Goal: Task Accomplishment & Management: Use online tool/utility

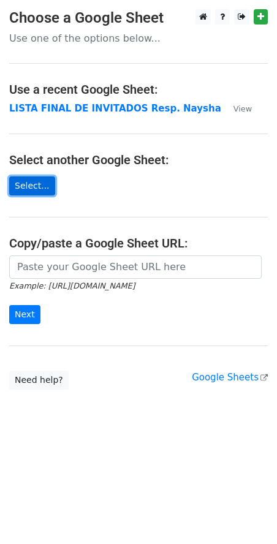
click at [26, 191] on link "Select..." at bounding box center [32, 185] width 46 height 19
click at [36, 189] on link "Select..." at bounding box center [32, 185] width 46 height 19
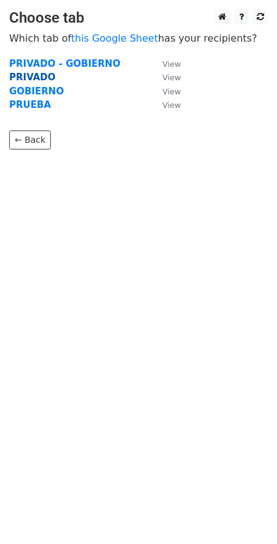
click at [25, 77] on strong "PRIVADO" at bounding box center [32, 77] width 47 height 11
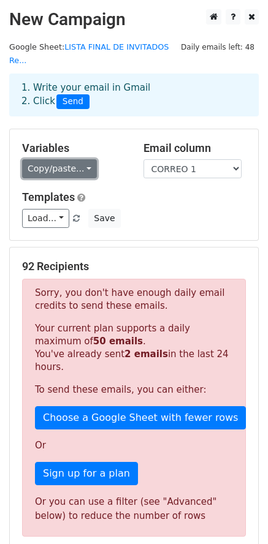
click at [55, 159] on link "Copy/paste..." at bounding box center [59, 168] width 75 height 19
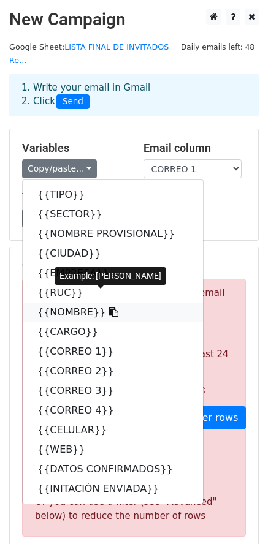
click at [62, 303] on link "{{NOMBRE}}" at bounding box center [113, 313] width 180 height 20
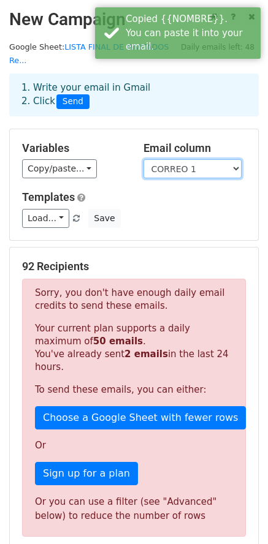
click at [187, 159] on select "TIPO SECTOR NOMBRE PROVISIONAL CIUDAD EMPRESA RUC NOMBRE CARGO CORREO 1 CORREO …" at bounding box center [192, 168] width 98 height 19
click at [143, 159] on select "TIPO SECTOR NOMBRE PROVISIONAL CIUDAD EMPRESA RUC NOMBRE CARGO CORREO 1 CORREO …" at bounding box center [192, 168] width 98 height 19
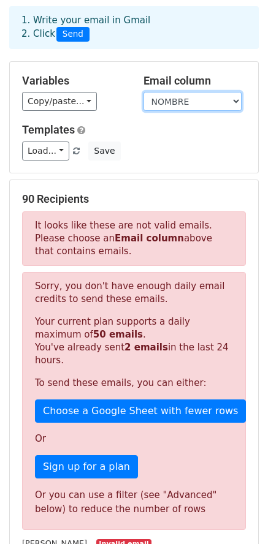
scroll to position [48, 0]
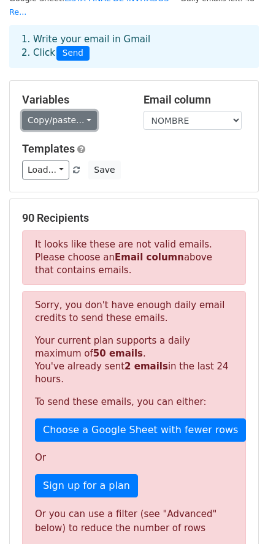
click at [81, 111] on link "Copy/paste..." at bounding box center [59, 120] width 75 height 19
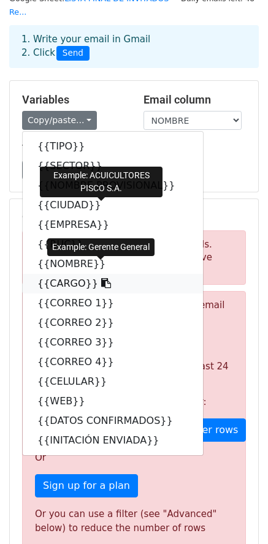
click at [58, 274] on link "{{CARGO}}" at bounding box center [113, 284] width 180 height 20
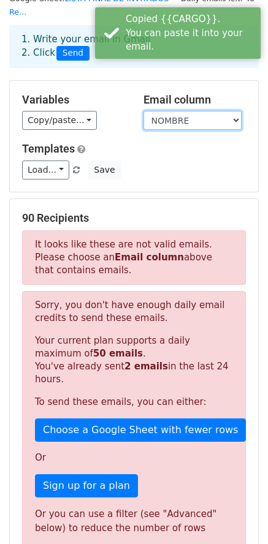
click at [186, 111] on select "TIPO SECTOR NOMBRE PROVISIONAL CIUDAD EMPRESA RUC NOMBRE CARGO CORREO 1 CORREO …" at bounding box center [192, 120] width 98 height 19
click at [143, 111] on select "TIPO SECTOR NOMBRE PROVISIONAL CIUDAD EMPRESA RUC NOMBRE CARGO CORREO 1 CORREO …" at bounding box center [192, 120] width 98 height 19
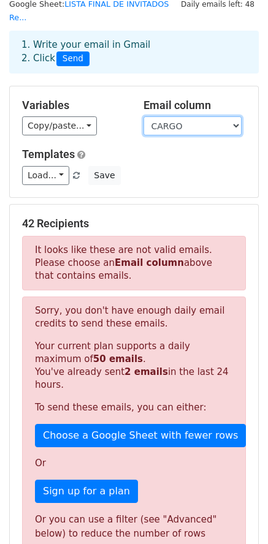
scroll to position [0, 0]
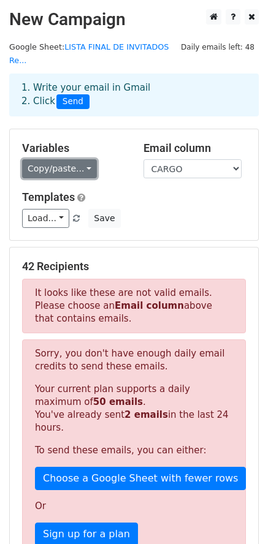
click at [58, 159] on link "Copy/paste..." at bounding box center [59, 168] width 75 height 19
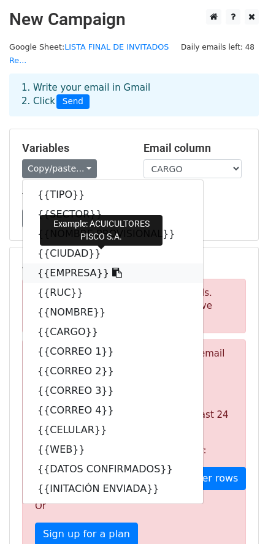
click at [45, 263] on link "{{EMPRESA}}" at bounding box center [113, 273] width 180 height 20
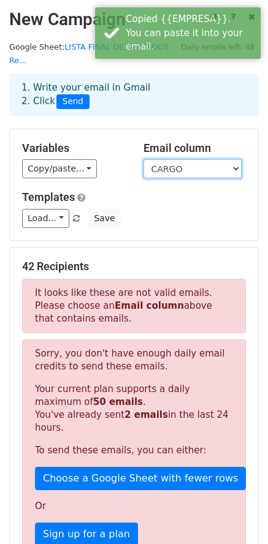
click at [171, 159] on select "TIPO SECTOR NOMBRE PROVISIONAL CIUDAD EMPRESA RUC NOMBRE CARGO CORREO 1 CORREO …" at bounding box center [192, 168] width 98 height 19
select select "EMPRESA"
click at [143, 159] on select "TIPO SECTOR NOMBRE PROVISIONAL CIUDAD EMPRESA RUC NOMBRE CARGO CORREO 1 CORREO …" at bounding box center [192, 168] width 98 height 19
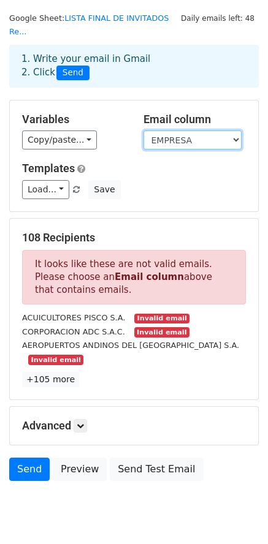
scroll to position [42, 0]
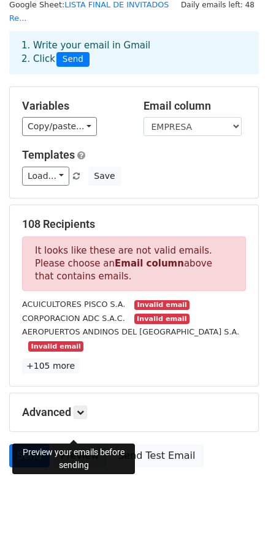
click at [80, 444] on link "Preview" at bounding box center [80, 455] width 54 height 23
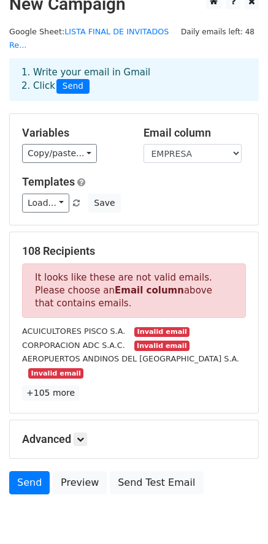
scroll to position [0, 0]
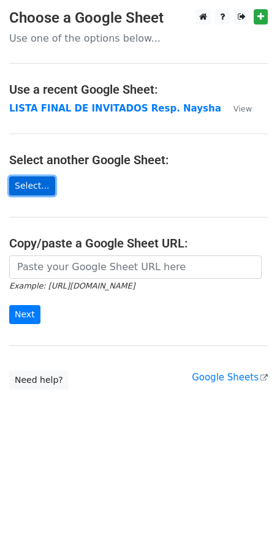
click at [28, 184] on link "Select..." at bounding box center [32, 185] width 46 height 19
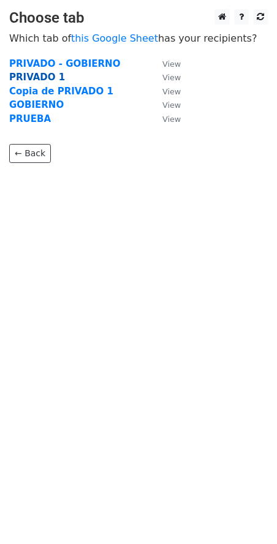
click at [37, 77] on strong "PRIVADO 1" at bounding box center [37, 77] width 56 height 11
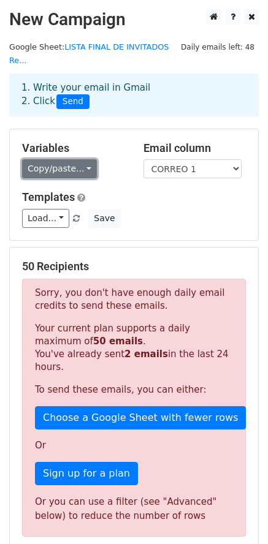
click at [57, 159] on link "Copy/paste..." at bounding box center [59, 168] width 75 height 19
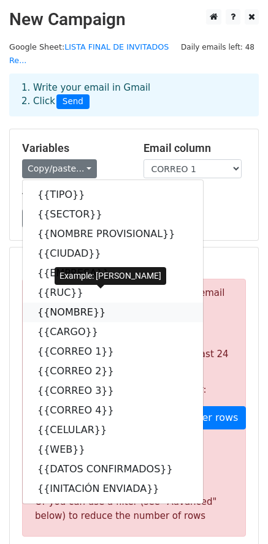
click at [62, 303] on link "{{NOMBRE}}" at bounding box center [113, 313] width 180 height 20
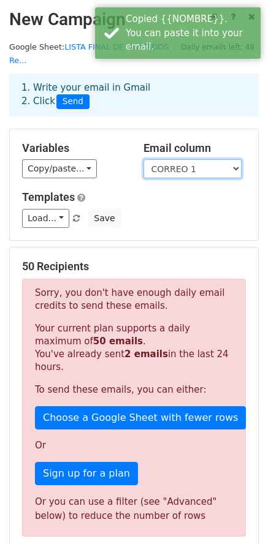
click at [159, 159] on select "TIPO SECTOR NOMBRE PROVISIONAL CIUDAD EMPRESA RUC NOMBRE CARGO CORREO 1 CORREO …" at bounding box center [192, 168] width 98 height 19
click at [143, 159] on select "TIPO SECTOR NOMBRE PROVISIONAL CIUDAD EMPRESA RUC NOMBRE CARGO CORREO 1 CORREO …" at bounding box center [192, 168] width 98 height 19
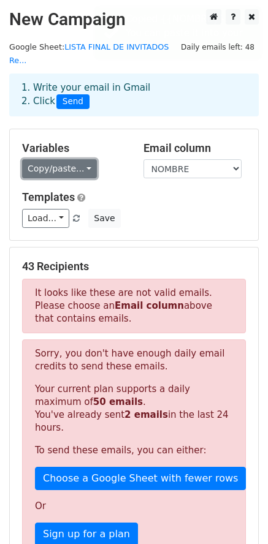
click at [62, 160] on link "Copy/paste..." at bounding box center [59, 168] width 75 height 19
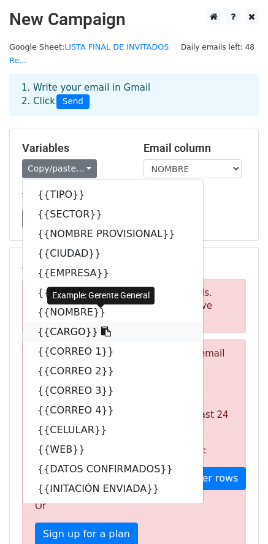
click at [58, 322] on link "{{CARGO}}" at bounding box center [113, 332] width 180 height 20
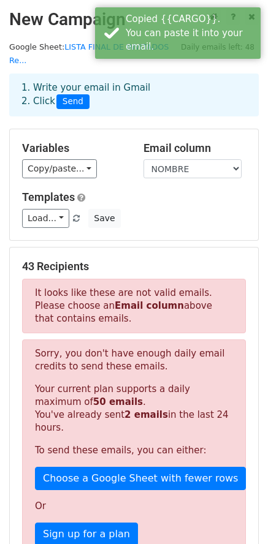
click at [190, 141] on div "Email column TIPO SECTOR NOMBRE PROVISIONAL CIUDAD EMPRESA RUC NOMBRE CARGO COR…" at bounding box center [194, 159] width 121 height 37
click at [188, 159] on select "TIPO SECTOR NOMBRE PROVISIONAL CIUDAD EMPRESA RUC NOMBRE CARGO CORREO 1 CORREO …" at bounding box center [192, 168] width 98 height 19
click at [143, 159] on select "TIPO SECTOR NOMBRE PROVISIONAL CIUDAD EMPRESA RUC NOMBRE CARGO CORREO 1 CORREO …" at bounding box center [192, 168] width 98 height 19
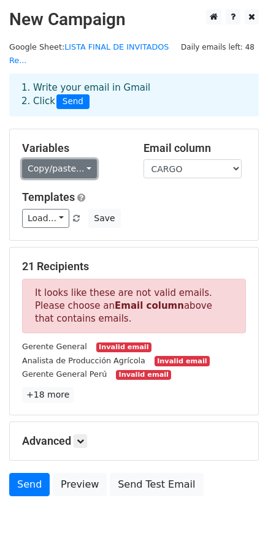
click at [50, 160] on link "Copy/paste..." at bounding box center [59, 168] width 75 height 19
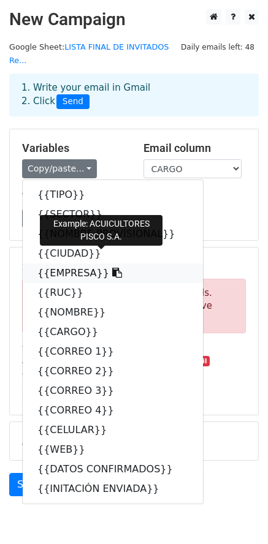
click at [72, 263] on link "{{EMPRESA}}" at bounding box center [113, 273] width 180 height 20
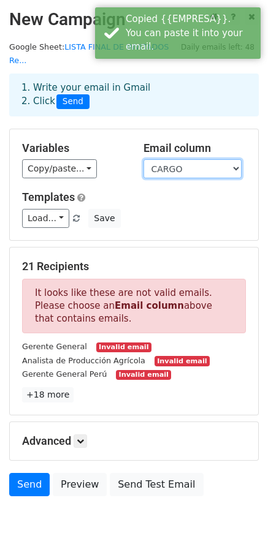
click at [177, 159] on select "TIPO SECTOR NOMBRE PROVISIONAL CIUDAD EMPRESA RUC NOMBRE CARGO CORREO 1 CORREO …" at bounding box center [192, 168] width 98 height 19
click at [143, 159] on select "TIPO SECTOR NOMBRE PROVISIONAL CIUDAD EMPRESA RUC NOMBRE CARGO CORREO 1 CORREO …" at bounding box center [192, 168] width 98 height 19
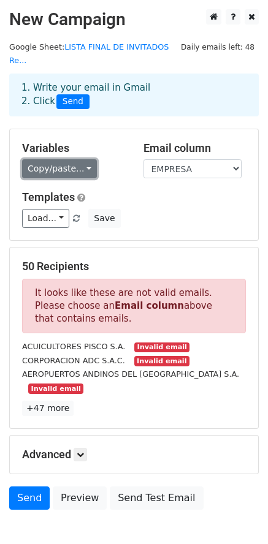
click at [74, 159] on link "Copy/paste..." at bounding box center [59, 168] width 75 height 19
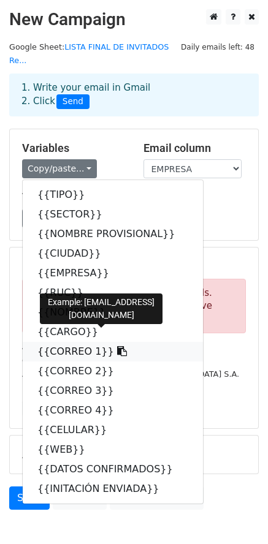
click at [115, 342] on link "{{CORREO 1}}" at bounding box center [113, 352] width 180 height 20
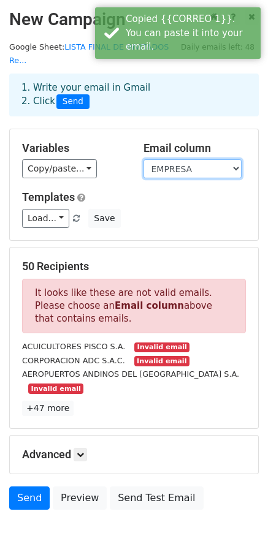
click at [199, 159] on select "TIPO SECTOR NOMBRE PROVISIONAL CIUDAD EMPRESA RUC NOMBRE CARGO CORREO 1 CORREO …" at bounding box center [192, 168] width 98 height 19
select select "CORREO 1"
click at [143, 159] on select "TIPO SECTOR NOMBRE PROVISIONAL CIUDAD EMPRESA RUC NOMBRE CARGO CORREO 1 CORREO …" at bounding box center [192, 168] width 98 height 19
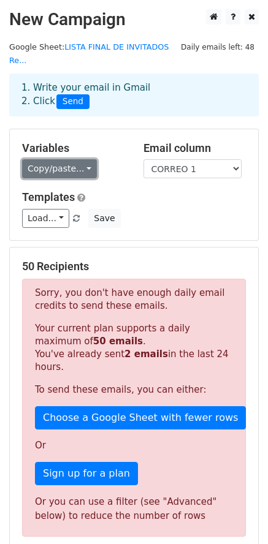
click at [55, 159] on link "Copy/paste..." at bounding box center [59, 168] width 75 height 19
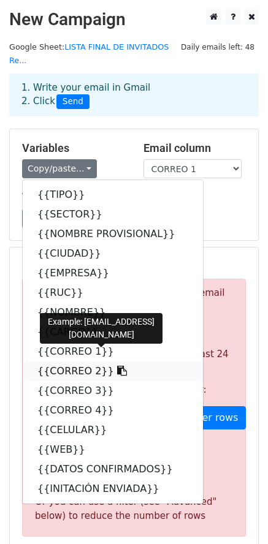
click at [66, 363] on link "{{CORREO 2}}" at bounding box center [113, 371] width 180 height 20
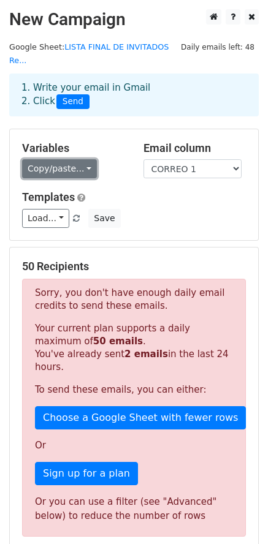
click at [48, 159] on link "Copy/paste..." at bounding box center [59, 168] width 75 height 19
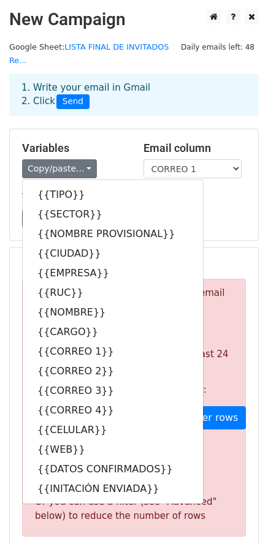
click at [210, 209] on div "Load... No templates saved Save" at bounding box center [134, 218] width 242 height 19
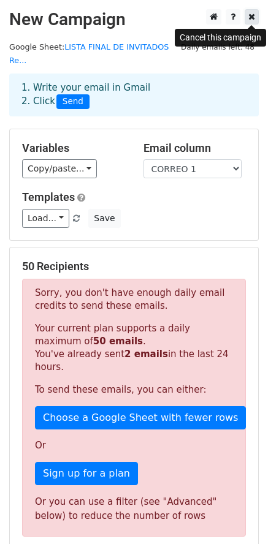
click at [252, 21] on icon at bounding box center [251, 16] width 7 height 9
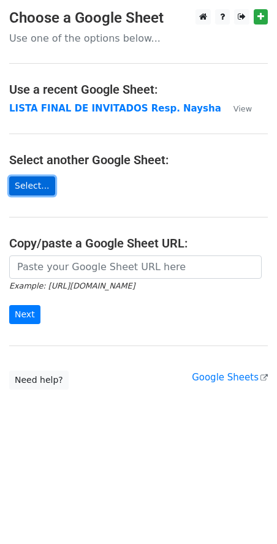
click at [28, 183] on link "Select..." at bounding box center [32, 185] width 46 height 19
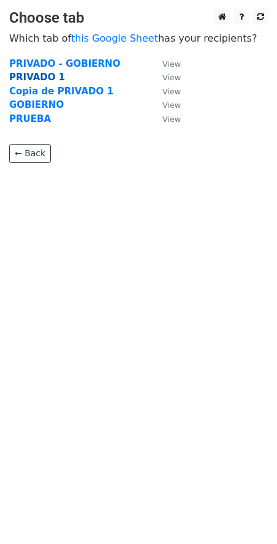
click at [46, 78] on strong "PRIVADO 1" at bounding box center [37, 77] width 56 height 11
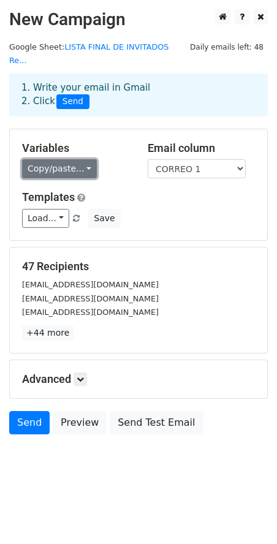
click at [64, 159] on link "Copy/paste..." at bounding box center [59, 168] width 75 height 19
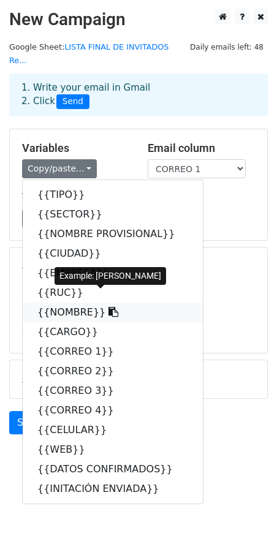
click at [53, 303] on link "{{NOMBRE}}" at bounding box center [113, 313] width 180 height 20
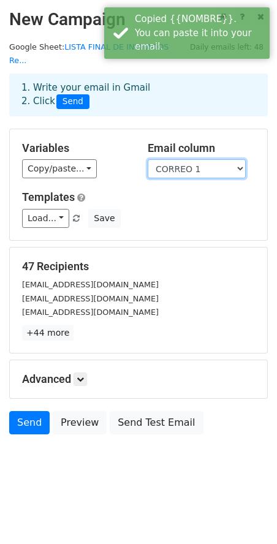
click at [186, 159] on select "TIPO SECTOR NOMBRE PROVISIONAL CIUDAD EMPRESA RUC NOMBRE CARGO CORREO 1 CORREO …" at bounding box center [197, 168] width 98 height 19
click at [148, 159] on select "TIPO SECTOR NOMBRE PROVISIONAL CIUDAD EMPRESA RUC NOMBRE CARGO CORREO 1 CORREO …" at bounding box center [197, 168] width 98 height 19
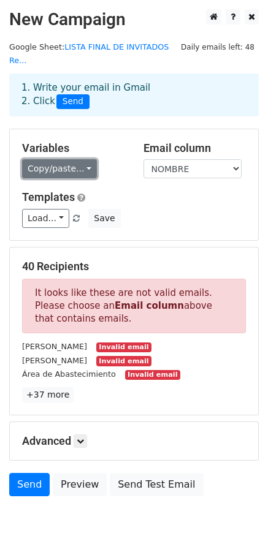
click at [73, 159] on link "Copy/paste..." at bounding box center [59, 168] width 75 height 19
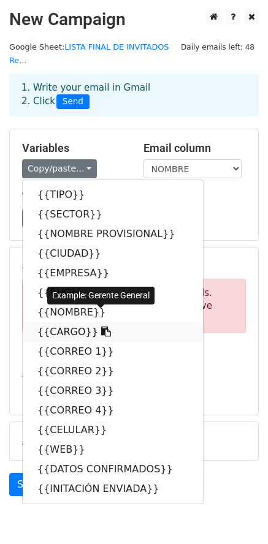
click at [51, 322] on link "{{CARGO}}" at bounding box center [113, 332] width 180 height 20
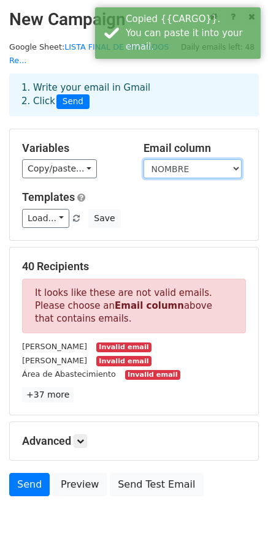
click at [177, 159] on select "TIPO SECTOR NOMBRE PROVISIONAL CIUDAD EMPRESA RUC NOMBRE CARGO CORREO 1 CORREO …" at bounding box center [192, 168] width 98 height 19
click at [143, 159] on select "TIPO SECTOR NOMBRE PROVISIONAL CIUDAD EMPRESA RUC NOMBRE CARGO CORREO 1 CORREO …" at bounding box center [192, 168] width 98 height 19
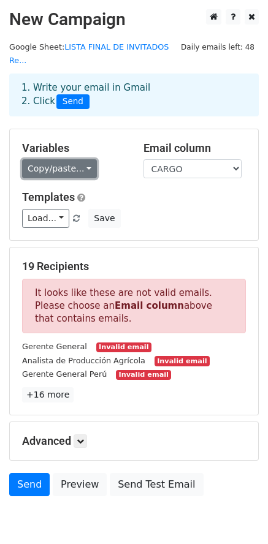
click at [69, 159] on link "Copy/paste..." at bounding box center [59, 168] width 75 height 19
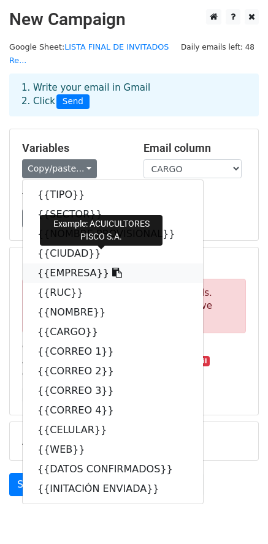
click at [52, 265] on link "{{EMPRESA}}" at bounding box center [113, 273] width 180 height 20
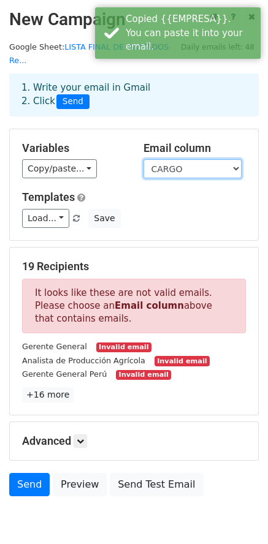
click at [175, 159] on select "TIPO SECTOR NOMBRE PROVISIONAL CIUDAD EMPRESA RUC NOMBRE CARGO CORREO 1 CORREO …" at bounding box center [192, 168] width 98 height 19
click at [143, 159] on select "TIPO SECTOR NOMBRE PROVISIONAL CIUDAD EMPRESA RUC NOMBRE CARGO CORREO 1 CORREO …" at bounding box center [192, 168] width 98 height 19
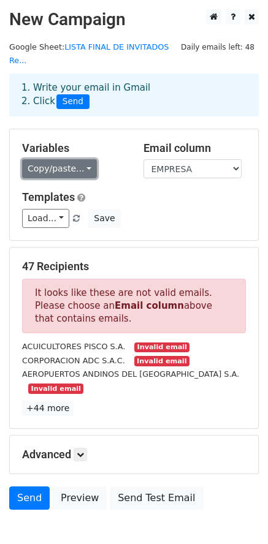
click at [80, 159] on link "Copy/paste..." at bounding box center [59, 168] width 75 height 19
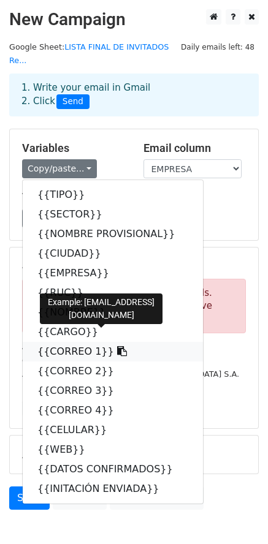
click at [62, 342] on link "{{CORREO 1}}" at bounding box center [113, 352] width 180 height 20
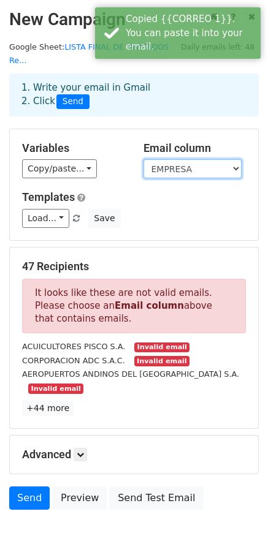
click at [166, 159] on select "TIPO SECTOR NOMBRE PROVISIONAL CIUDAD EMPRESA RUC NOMBRE CARGO CORREO 1 CORREO …" at bounding box center [192, 168] width 98 height 19
select select "CORREO 1"
click at [143, 159] on select "TIPO SECTOR NOMBRE PROVISIONAL CIUDAD EMPRESA RUC NOMBRE CARGO CORREO 1 CORREO …" at bounding box center [192, 168] width 98 height 19
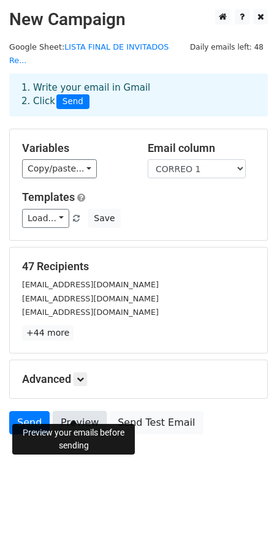
click at [67, 411] on link "Preview" at bounding box center [80, 422] width 54 height 23
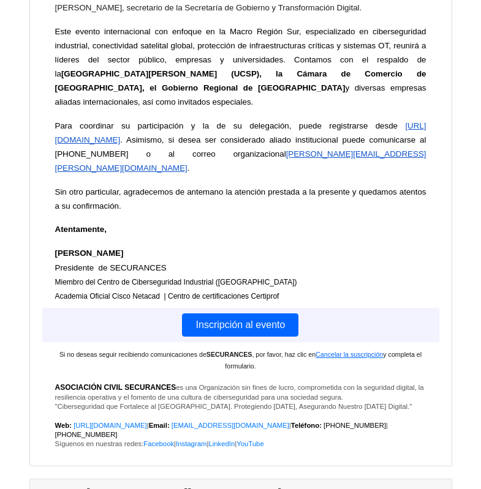
scroll to position [17330, 0]
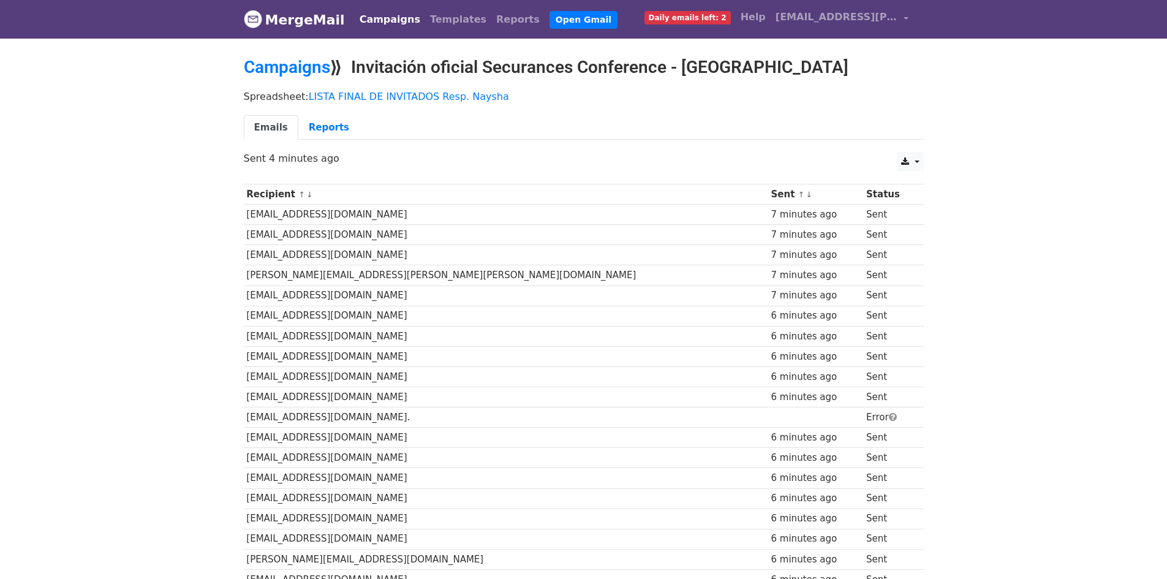
click at [372, 417] on td "corporatecommunications@angloamerican.com." at bounding box center [506, 417] width 524 height 20
click at [466, 408] on td "corporatecommunications@angloamerican.com." at bounding box center [506, 417] width 524 height 20
click at [442, 415] on td "corporatecommunications@angloamerican.com." at bounding box center [506, 417] width 524 height 20
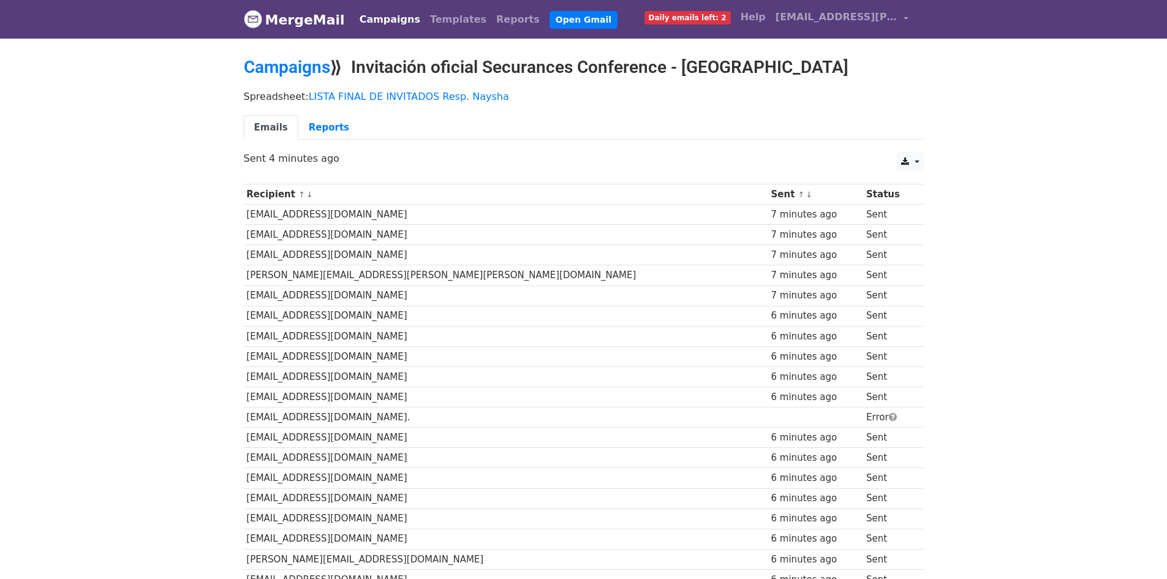
click at [305, 420] on td "corporatecommunications@angloamerican.com." at bounding box center [506, 417] width 524 height 20
click at [554, 408] on td "corporatecommunications@angloamerican.com." at bounding box center [506, 417] width 524 height 20
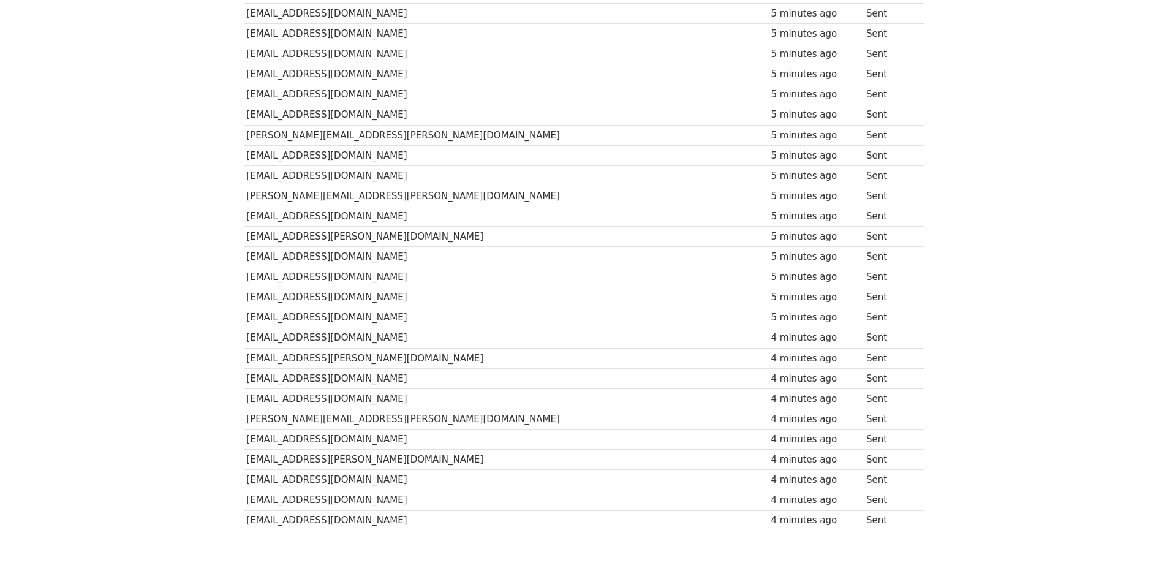
scroll to position [686, 0]
